Goal: Use online tool/utility: Utilize a website feature to perform a specific function

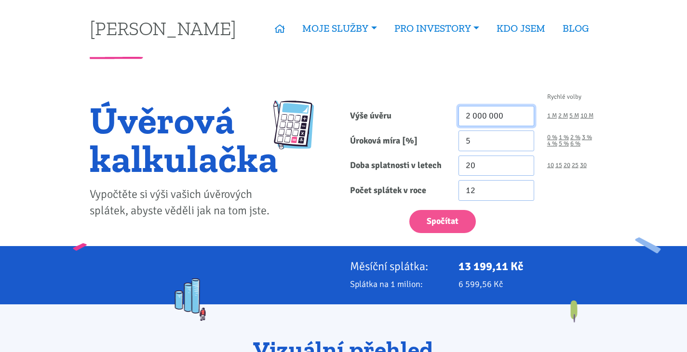
click at [466, 116] on input "2 000 000" at bounding box center [496, 116] width 76 height 21
type input "2 300 000"
click at [497, 136] on input "5" at bounding box center [496, 141] width 76 height 21
type input "4.5"
click at [583, 167] on link "30" at bounding box center [583, 165] width 7 height 6
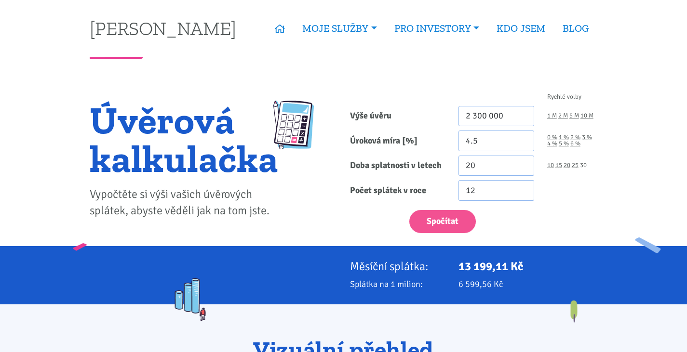
type input "30"
click at [556, 188] on div "12" at bounding box center [528, 190] width 152 height 21
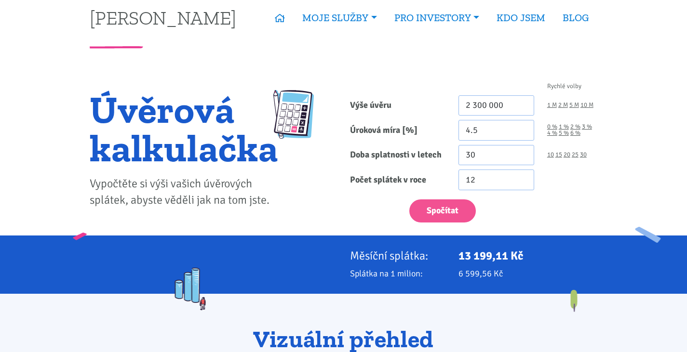
scroll to position [8, 0]
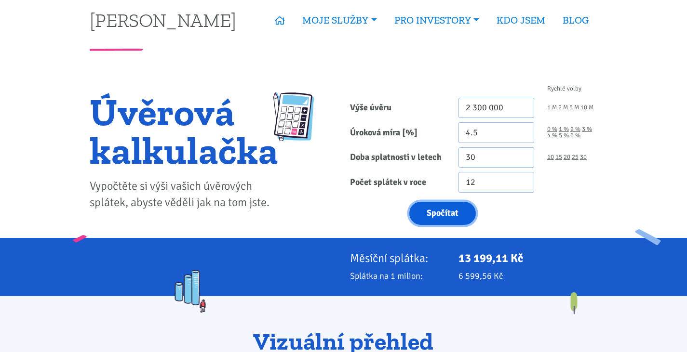
click at [438, 216] on button "Spočítat" at bounding box center [442, 214] width 66 height 24
type input "2300000"
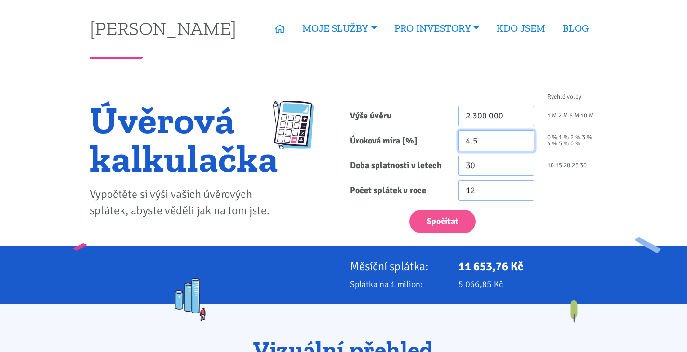
drag, startPoint x: 478, startPoint y: 145, endPoint x: 436, endPoint y: 145, distance: 42.9
click at [436, 145] on div "Úroková míra [%] 4.5 0 % 1 % 2 % 3 % 4 % 5 % 6 %" at bounding box center [473, 141] width 260 height 21
click at [482, 146] on input "4.5" at bounding box center [496, 141] width 76 height 21
type input "2.59"
drag, startPoint x: 454, startPoint y: 266, endPoint x: 490, endPoint y: 265, distance: 36.1
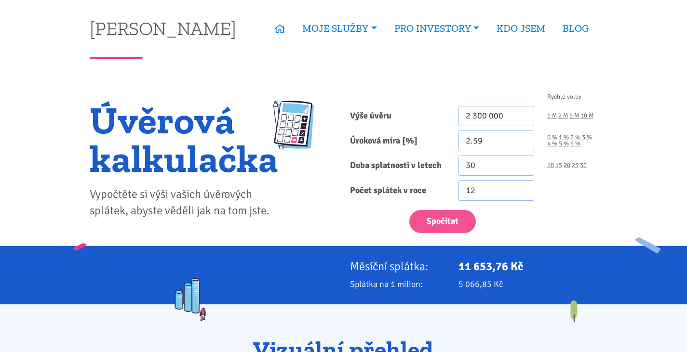
click at [490, 265] on div "11 653,76 Kč" at bounding box center [528, 266] width 152 height 13
copy p "11 653"
click at [453, 216] on button "Spočítat" at bounding box center [442, 222] width 66 height 24
type input "2300000"
click at [271, 222] on div "Úvěrová kalkulačka Vypočtěte si výši vašich úvěrových splátek, abyste věděli ja…" at bounding box center [184, 164] width 188 height 127
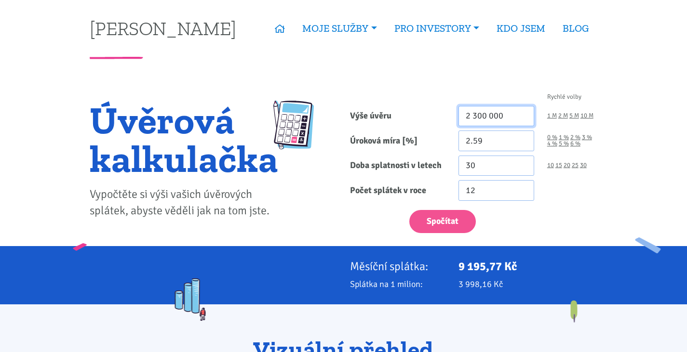
click at [502, 119] on input "2 300 000" at bounding box center [496, 116] width 76 height 21
type input "1 000 000"
click at [486, 143] on input "2.59" at bounding box center [496, 141] width 76 height 21
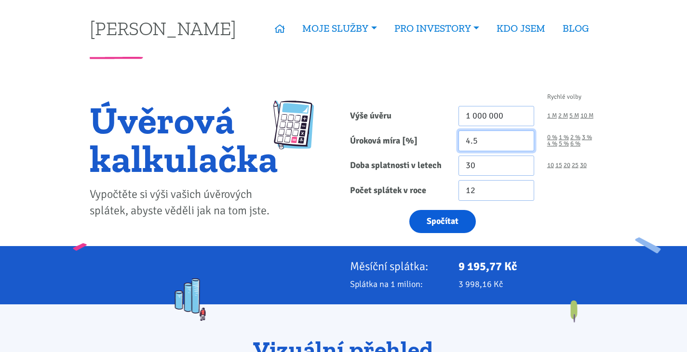
type input "4.5"
click at [426, 217] on button "Spočítat" at bounding box center [442, 222] width 66 height 24
type input "1000000"
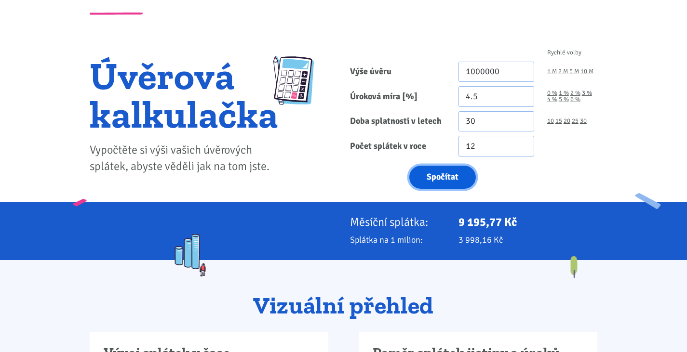
scroll to position [45, 0]
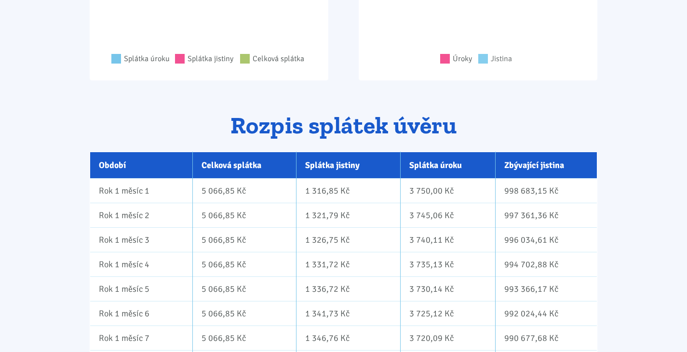
scroll to position [516, 0]
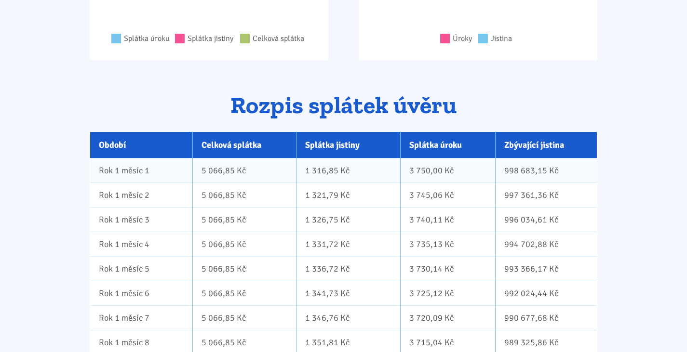
click at [332, 172] on td "1 316,85 Kč" at bounding box center [348, 170] width 104 height 25
click at [416, 177] on td "3 750,00 Kč" at bounding box center [447, 170] width 95 height 25
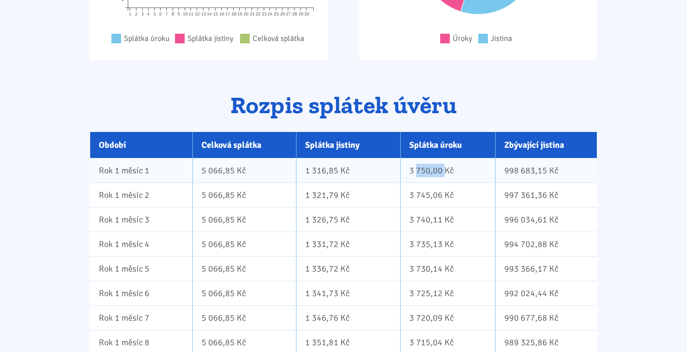
click at [416, 177] on td "3 750,00 Kč" at bounding box center [447, 170] width 95 height 25
click at [401, 170] on td "3 750,00 Kč" at bounding box center [447, 170] width 95 height 25
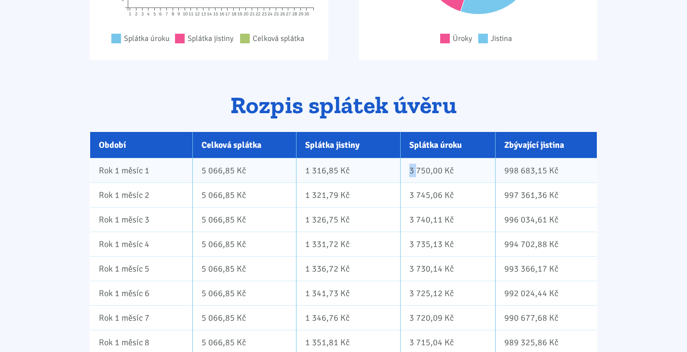
click at [401, 170] on td "3 750,00 Kč" at bounding box center [447, 170] width 95 height 25
click at [348, 165] on td "1 316,85 Kč" at bounding box center [348, 170] width 104 height 25
click at [337, 169] on td "1 316,85 Kč" at bounding box center [348, 170] width 104 height 25
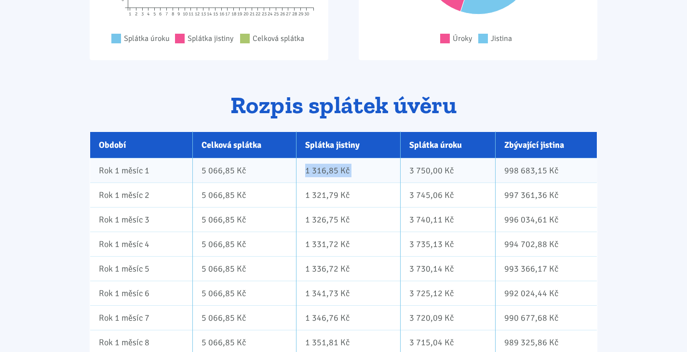
click at [337, 169] on td "1 316,85 Kč" at bounding box center [348, 170] width 104 height 25
click at [590, 135] on th "Zbývající jistina" at bounding box center [546, 145] width 102 height 26
